Goal: Transaction & Acquisition: Purchase product/service

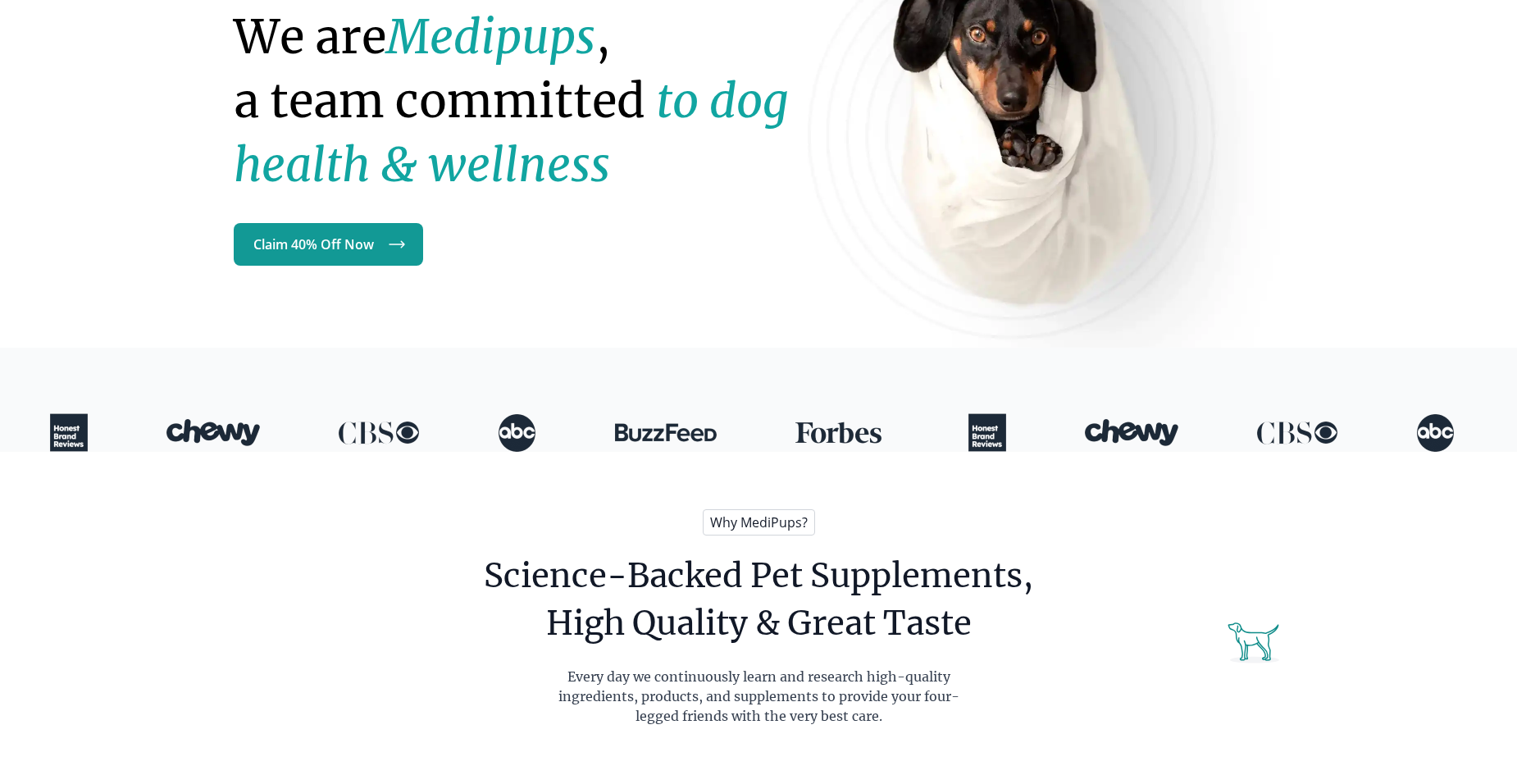
scroll to position [164, 0]
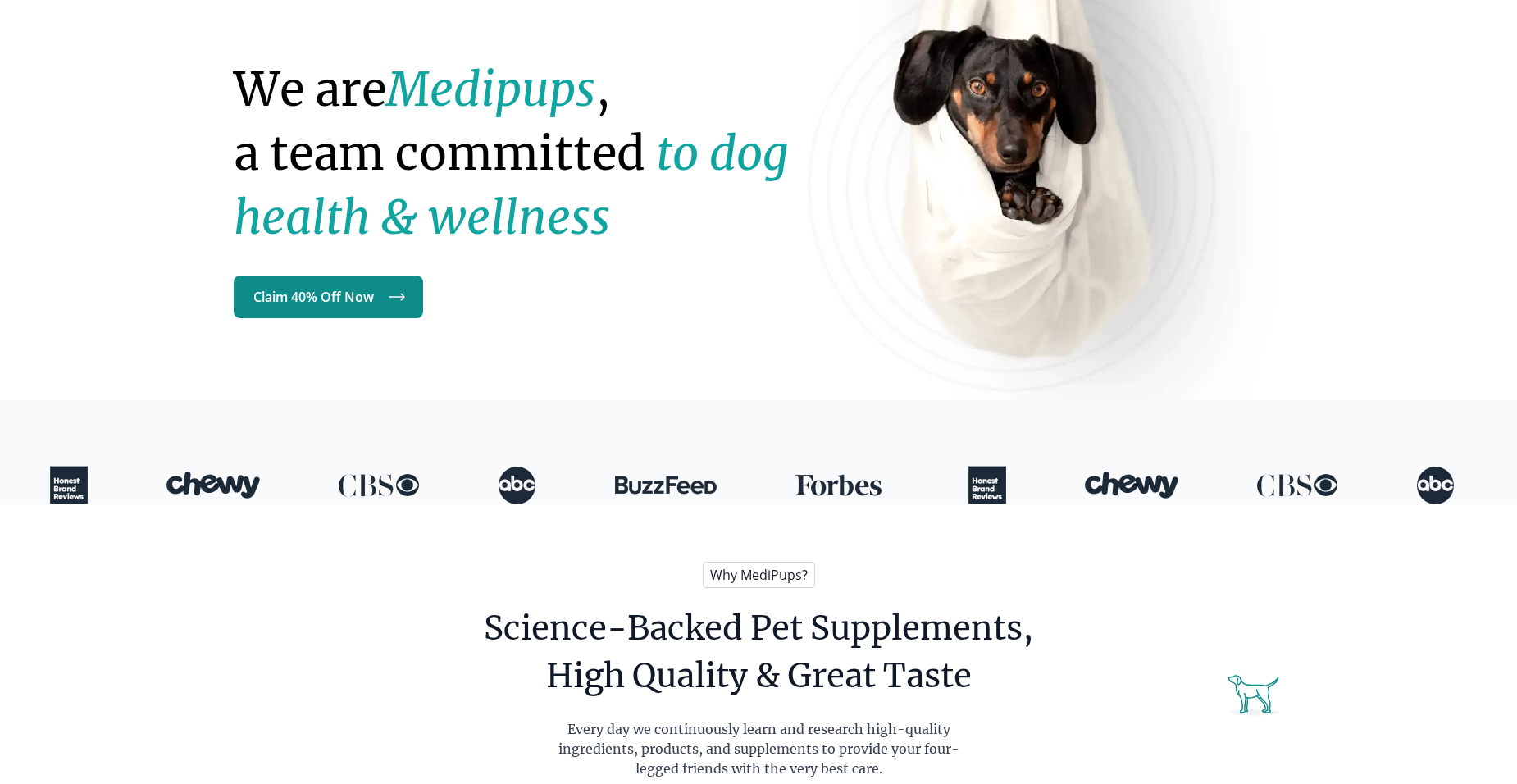
click at [334, 305] on link "Claim 40% Off Now" at bounding box center [328, 297] width 190 height 43
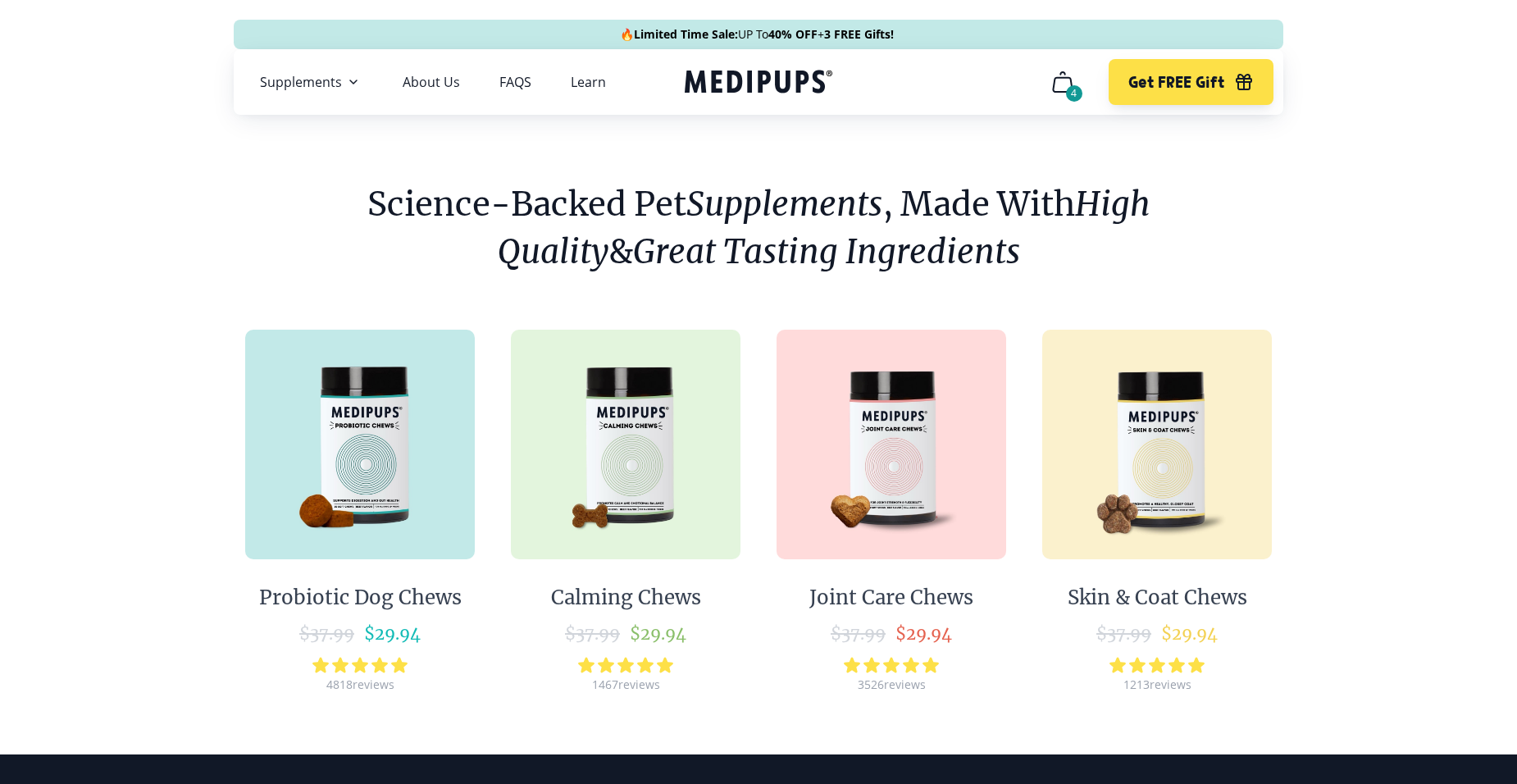
click at [1163, 437] on img at bounding box center [1157, 444] width 230 height 230
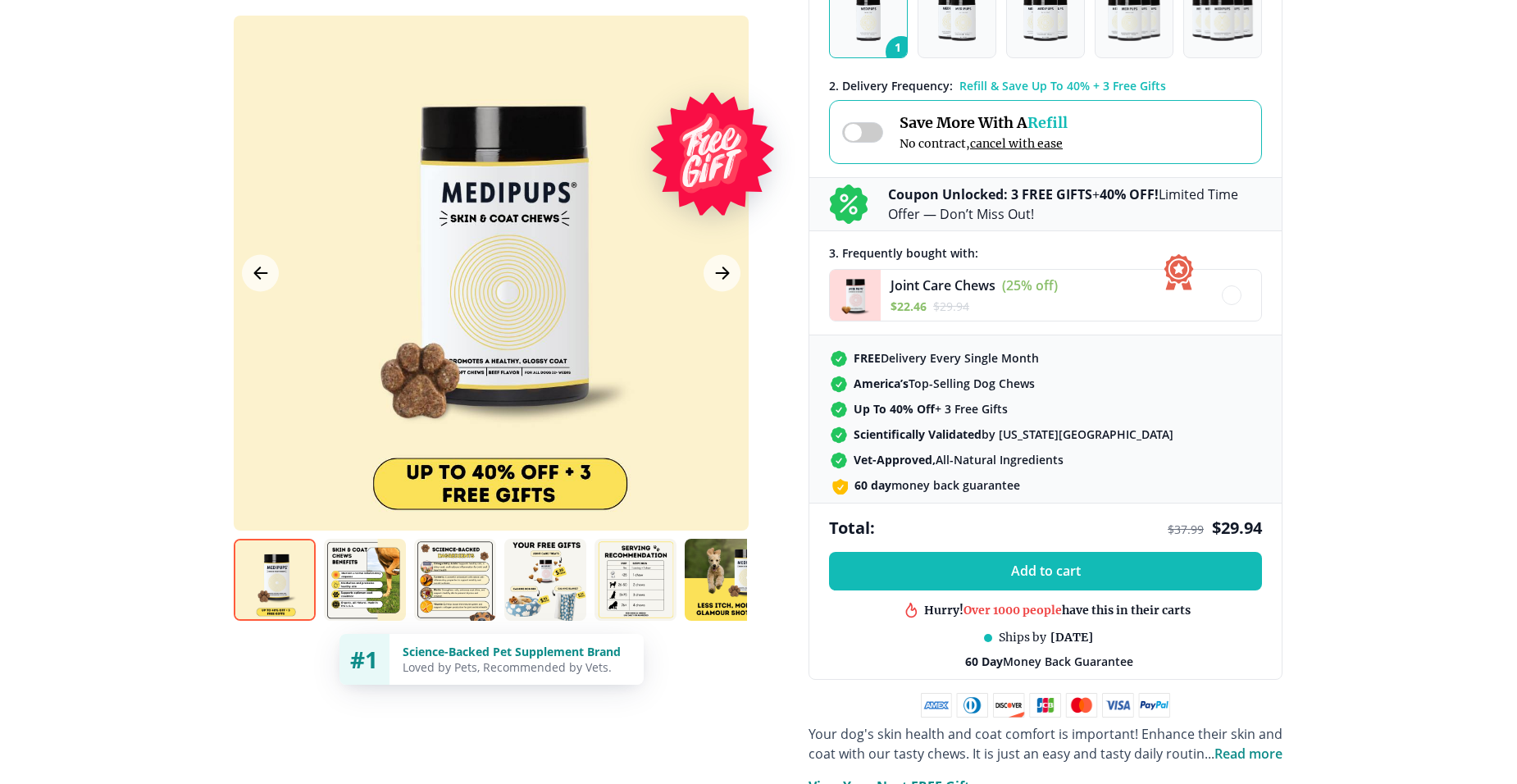
scroll to position [410, 0]
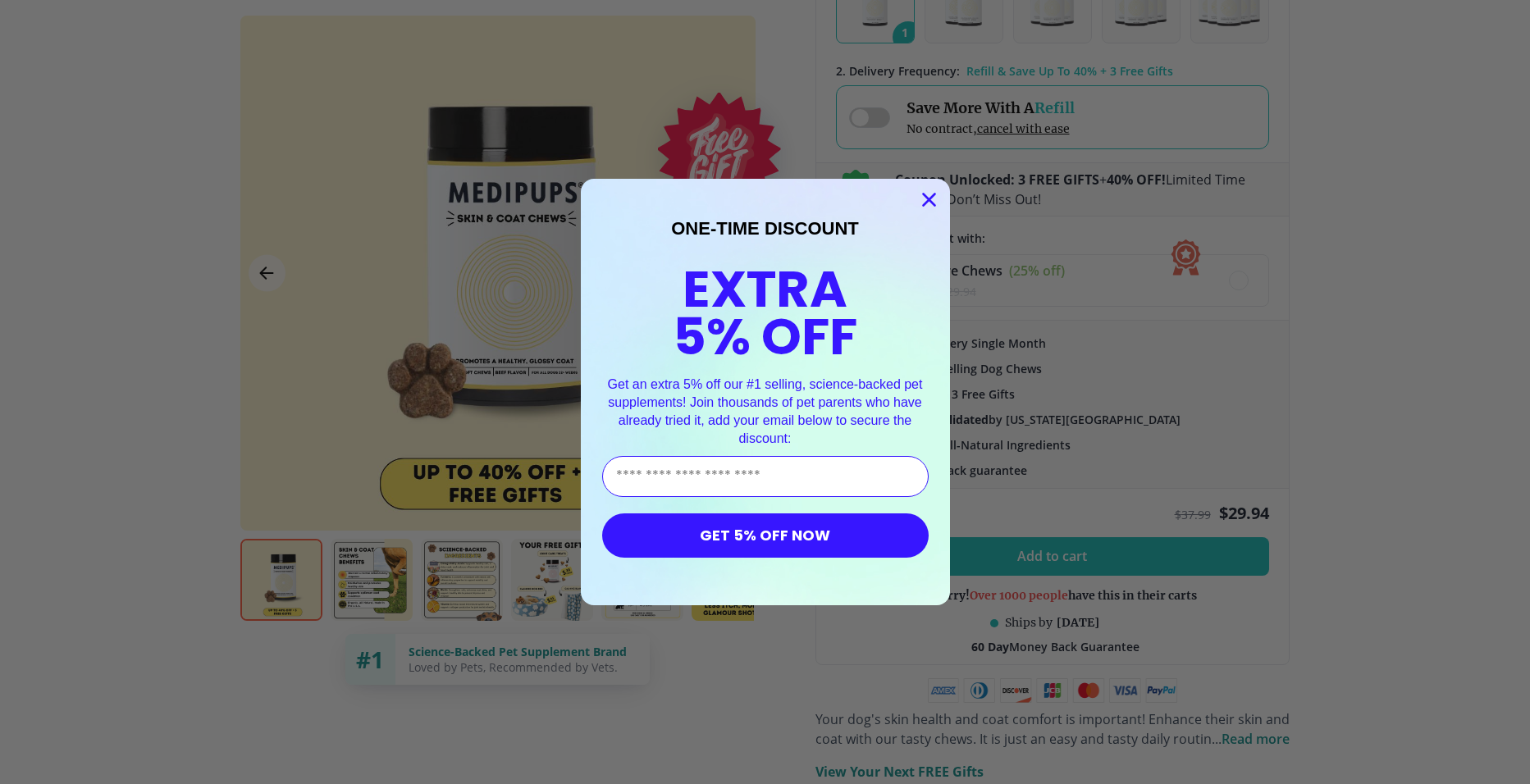
click at [920, 194] on circle "Close dialog" at bounding box center [928, 200] width 27 height 27
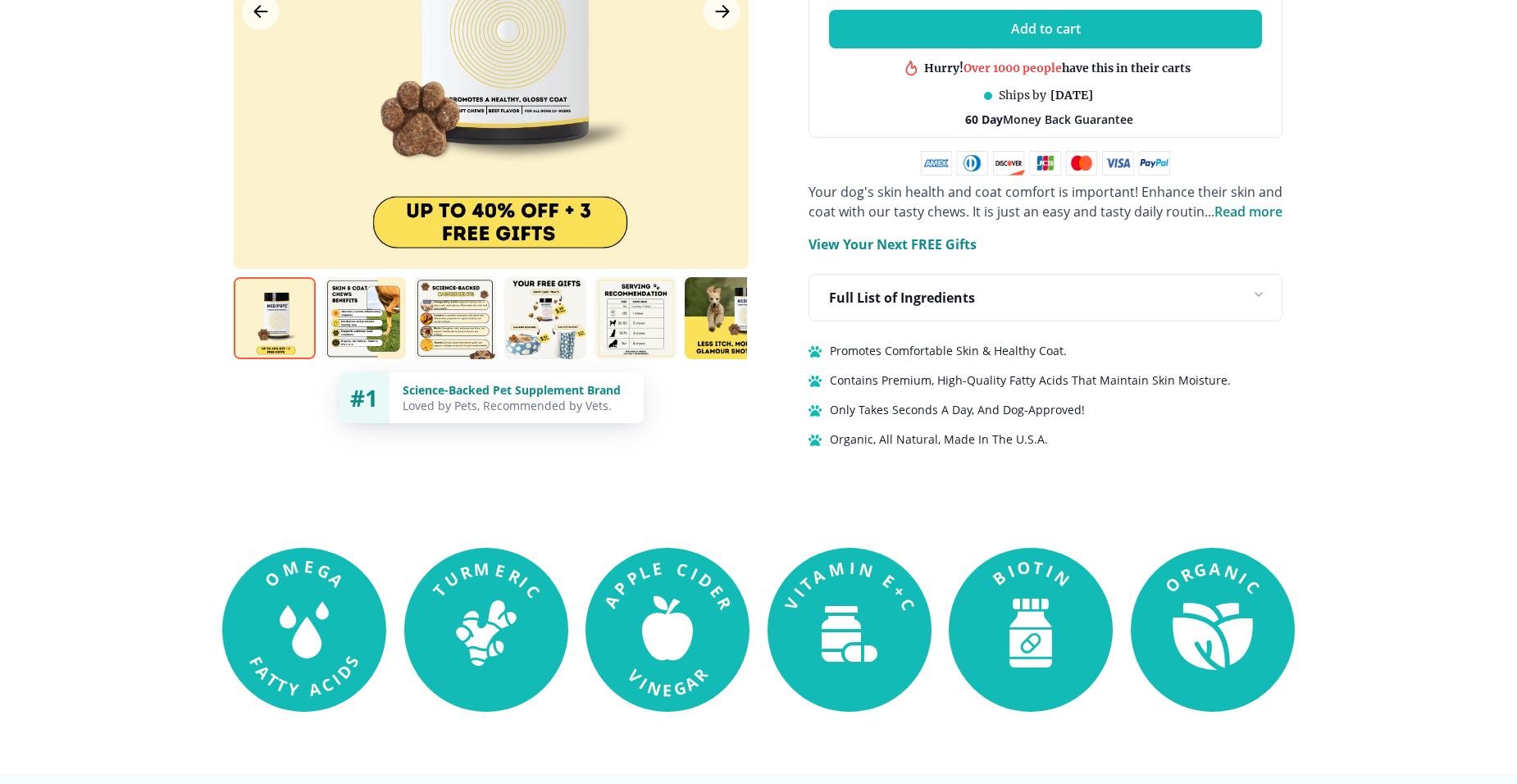
scroll to position [984, 0]
